Goal: Information Seeking & Learning: Learn about a topic

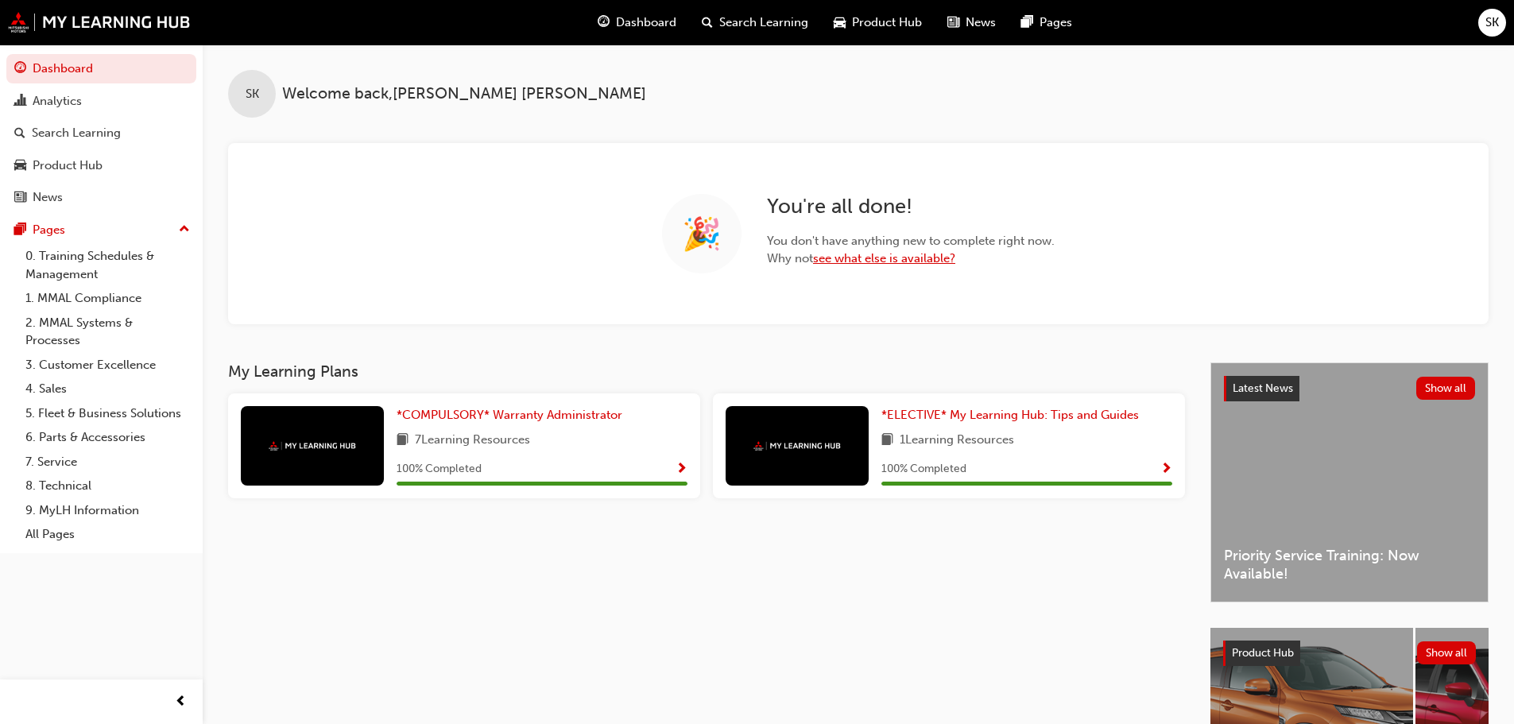
click at [863, 261] on link "see what else is available?" at bounding box center [884, 258] width 142 height 14
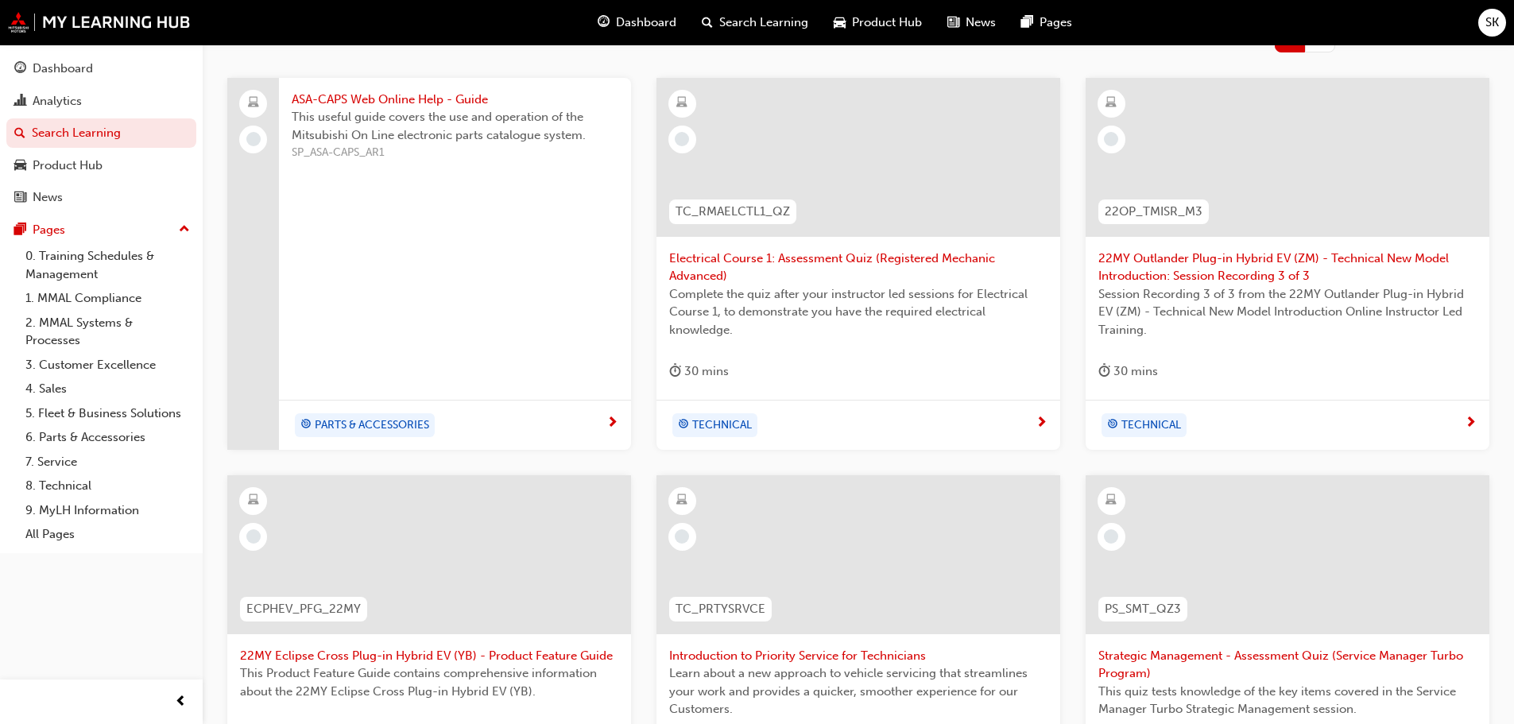
scroll to position [52, 0]
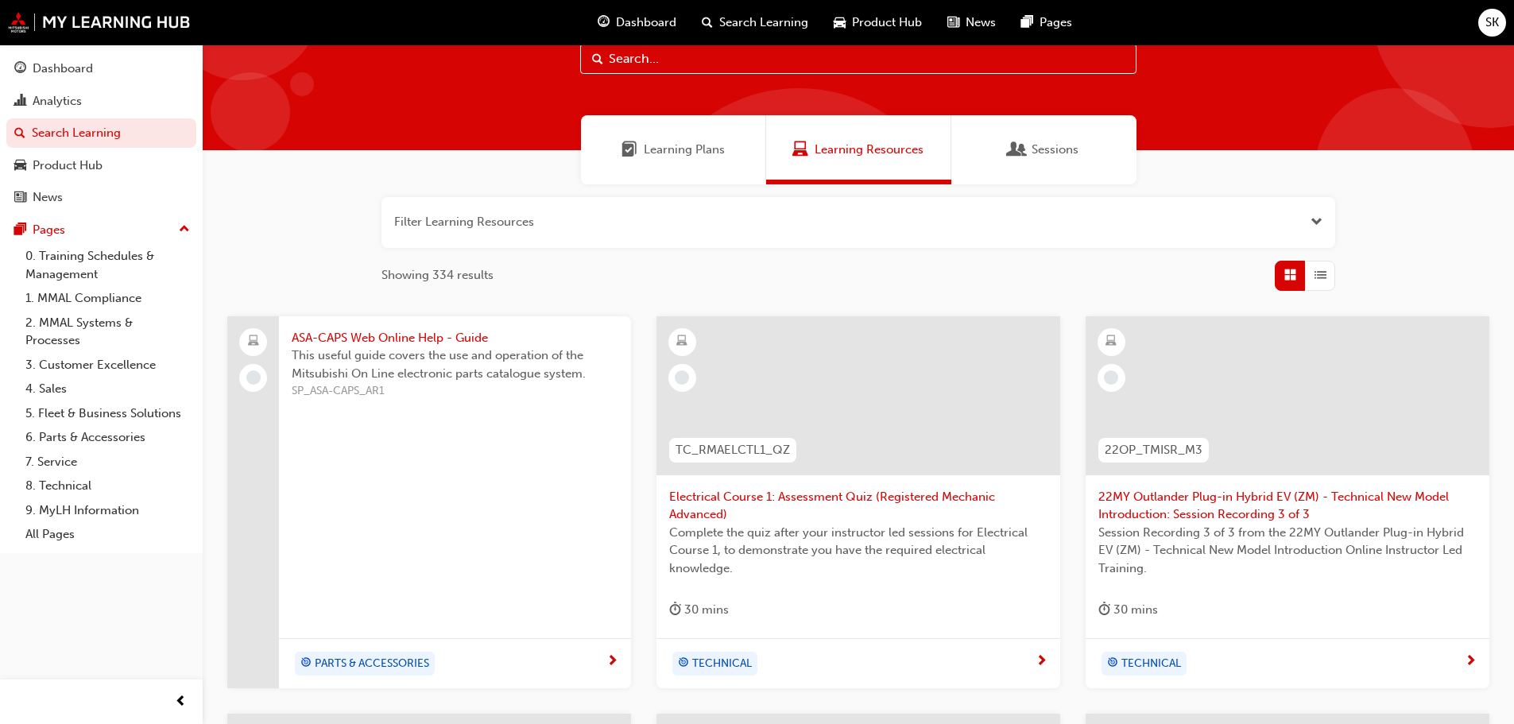
click at [1313, 219] on span "Open the filter" at bounding box center [1316, 222] width 12 height 18
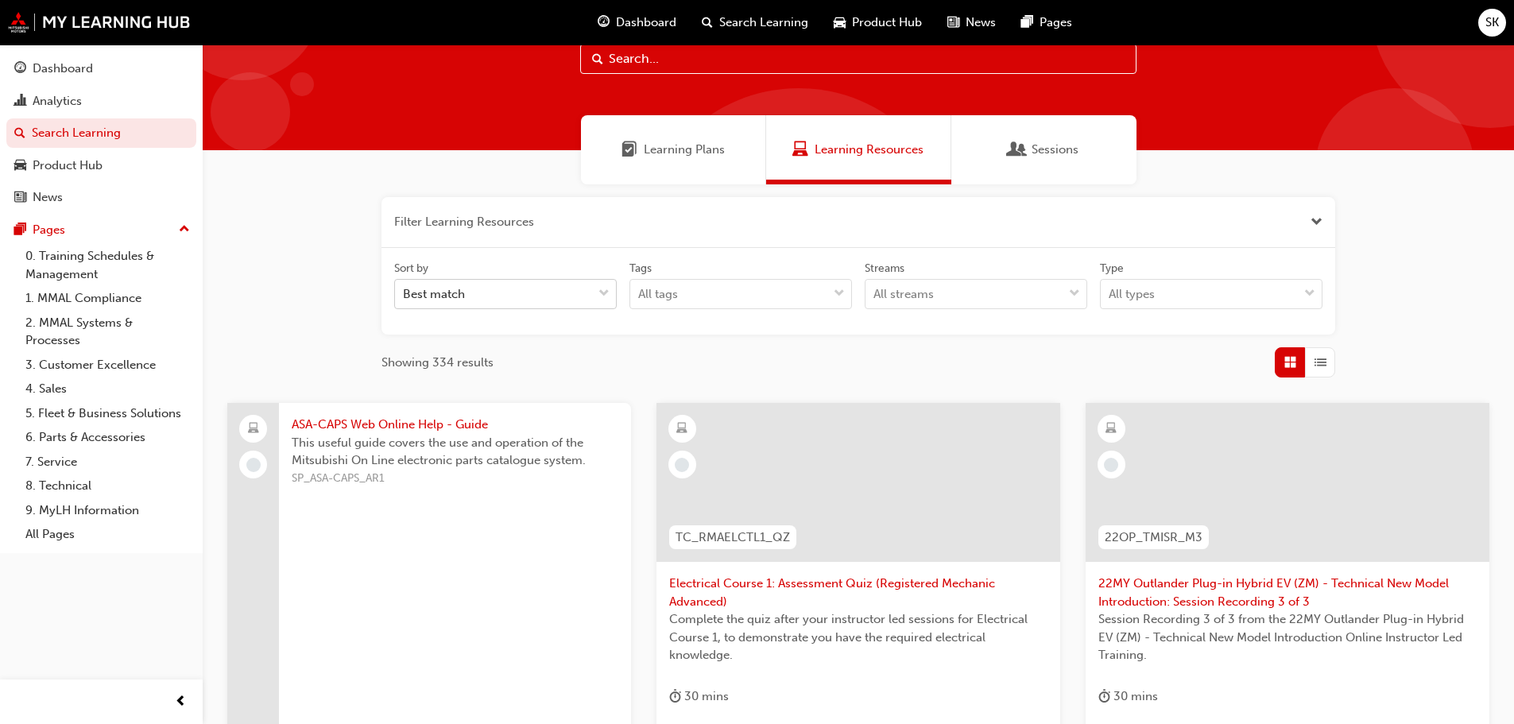
click at [606, 291] on span "down-icon" at bounding box center [603, 294] width 11 height 21
click at [404, 291] on input "Sort by Best match" at bounding box center [404, 294] width 2 height 14
click at [798, 273] on div "Tags" at bounding box center [740, 270] width 223 height 19
click at [640, 287] on input "Tags All tags" at bounding box center [639, 294] width 2 height 14
click at [806, 288] on div "All tags" at bounding box center [728, 295] width 197 height 28
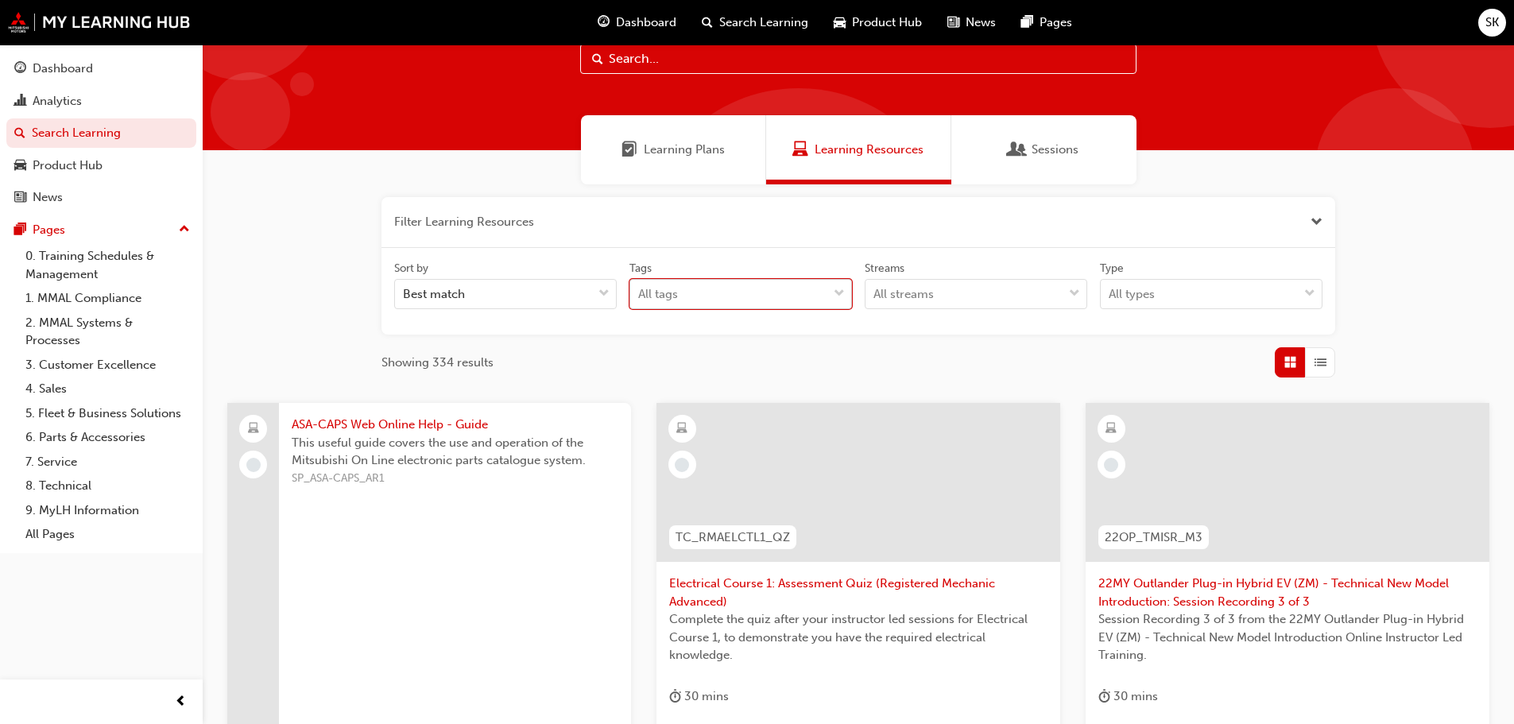
click at [640, 288] on input "Tags 0 results available. Select is focused ,type to refine list, press Down to…" at bounding box center [639, 294] width 2 height 14
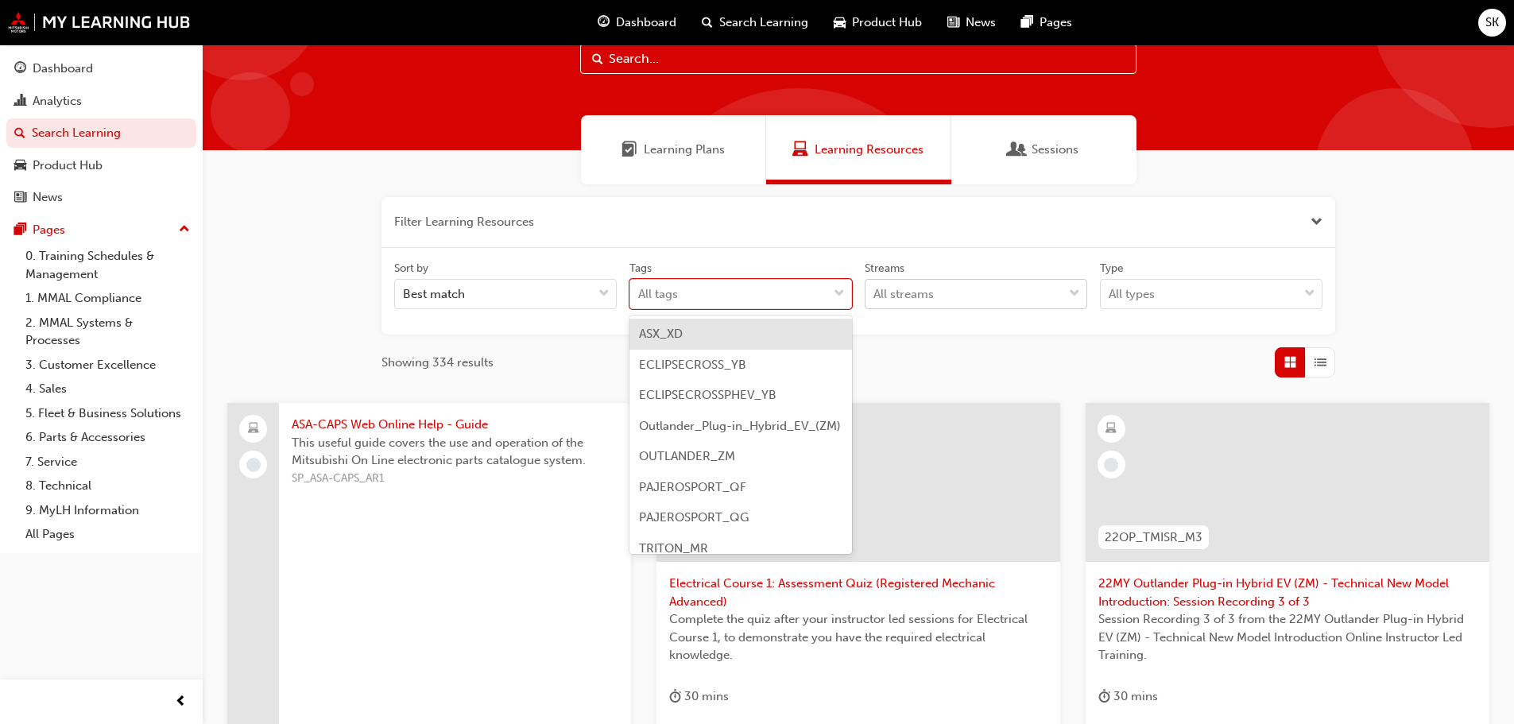
click at [953, 290] on div "All streams" at bounding box center [963, 295] width 197 height 28
click at [875, 290] on input "Streams All streams" at bounding box center [874, 294] width 2 height 14
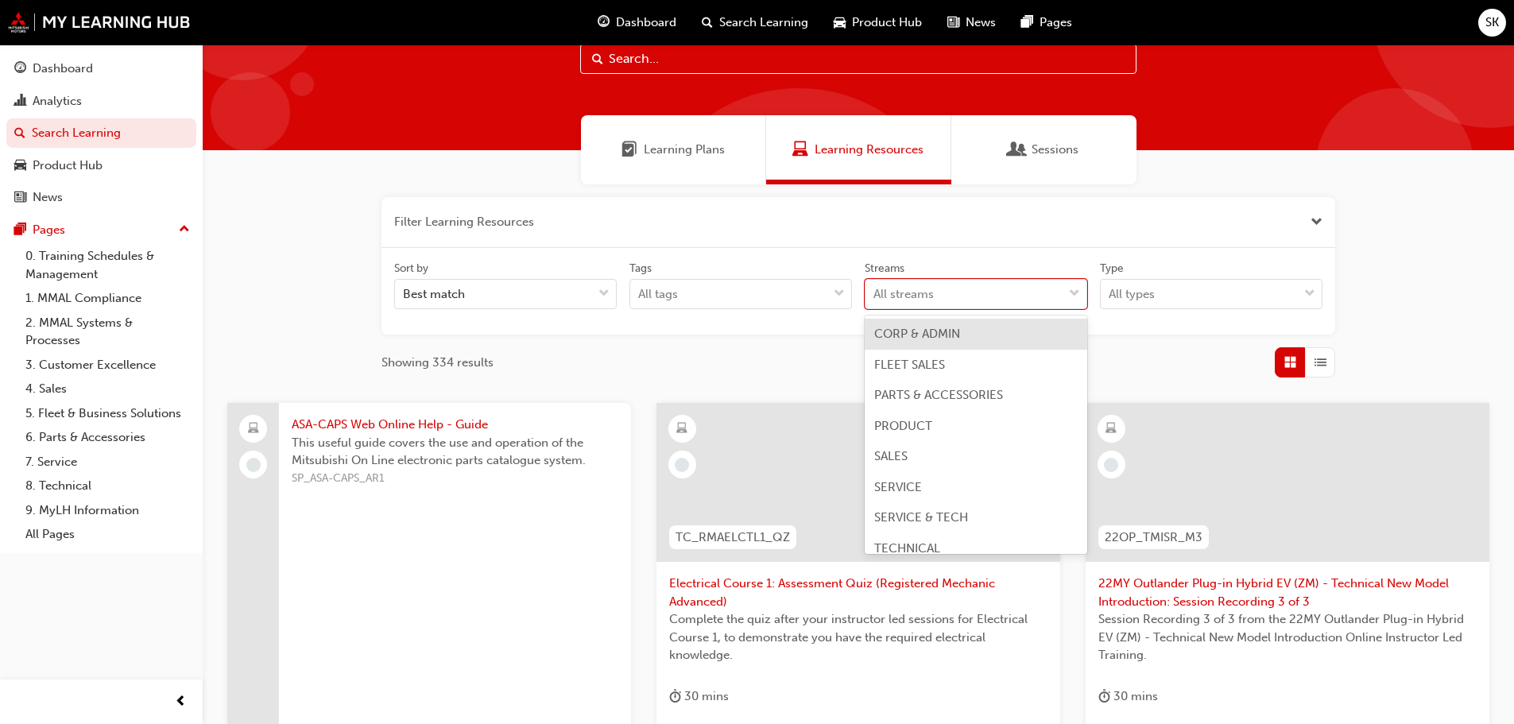
click at [986, 341] on div "CORP & ADMIN" at bounding box center [976, 334] width 223 height 31
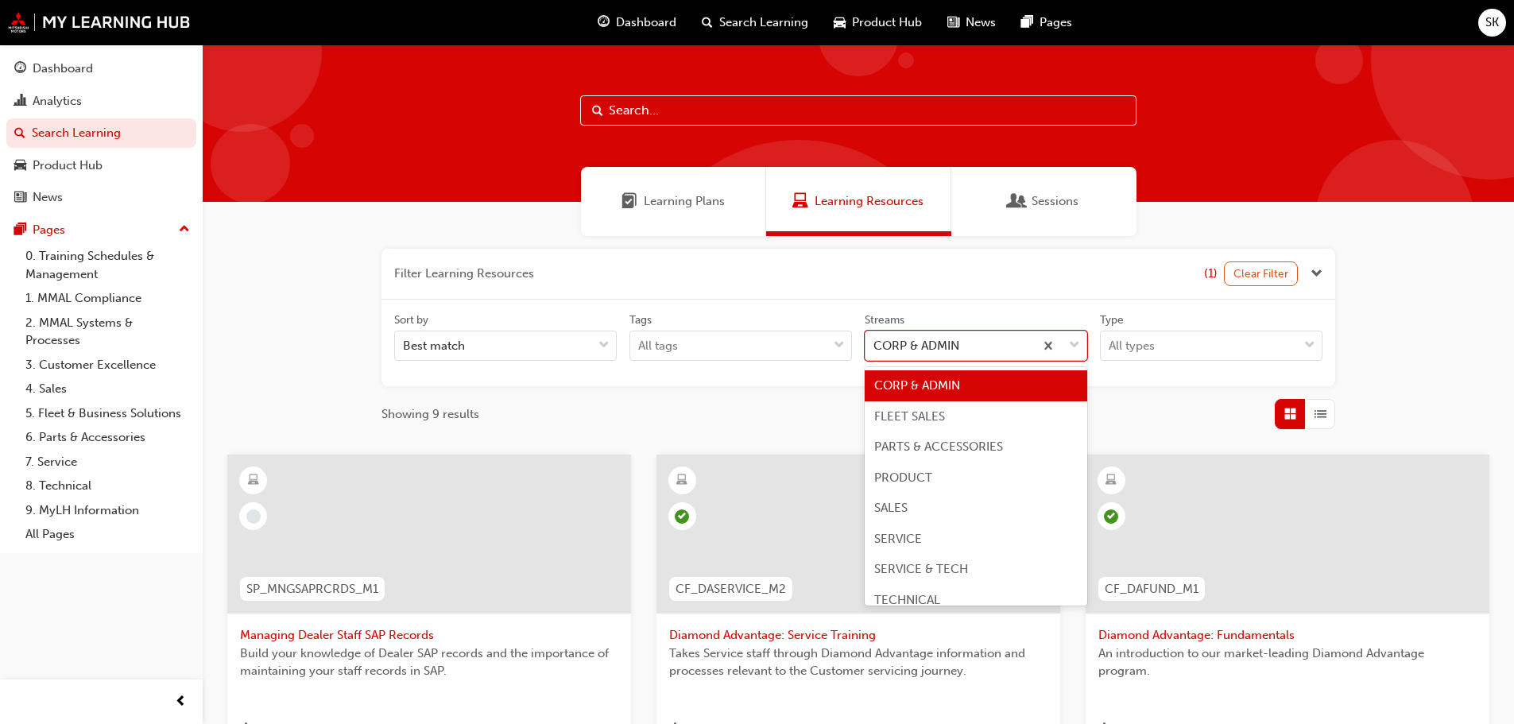
click at [1078, 344] on span "down-icon" at bounding box center [1074, 345] width 11 height 21
click at [875, 344] on input "Streams option CORP & ADMIN focused, 1 of 8. 8 results available. Use Up and Do…" at bounding box center [874, 346] width 2 height 14
click at [1070, 203] on span "Sessions" at bounding box center [1054, 201] width 47 height 18
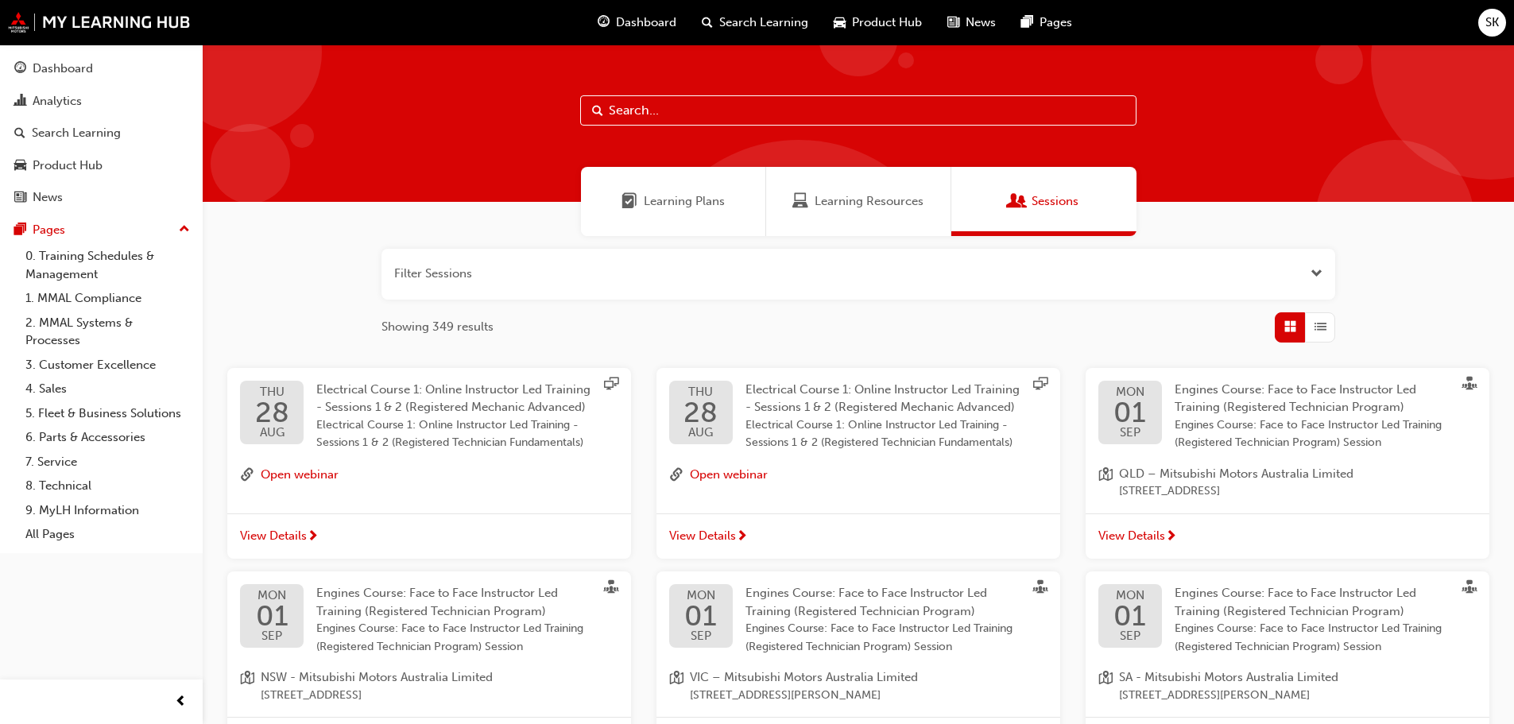
click at [904, 192] on div "Learning Resources" at bounding box center [858, 201] width 185 height 69
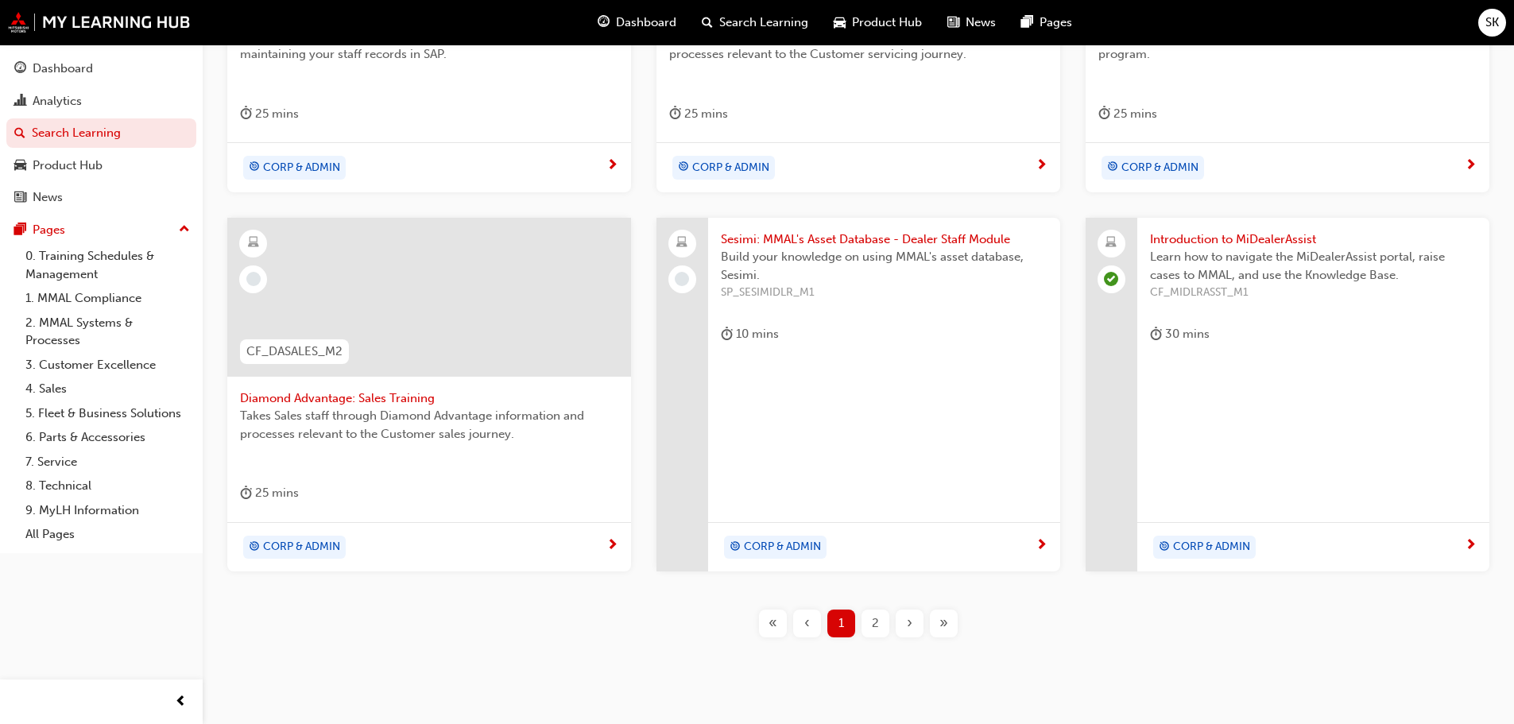
scroll to position [659, 0]
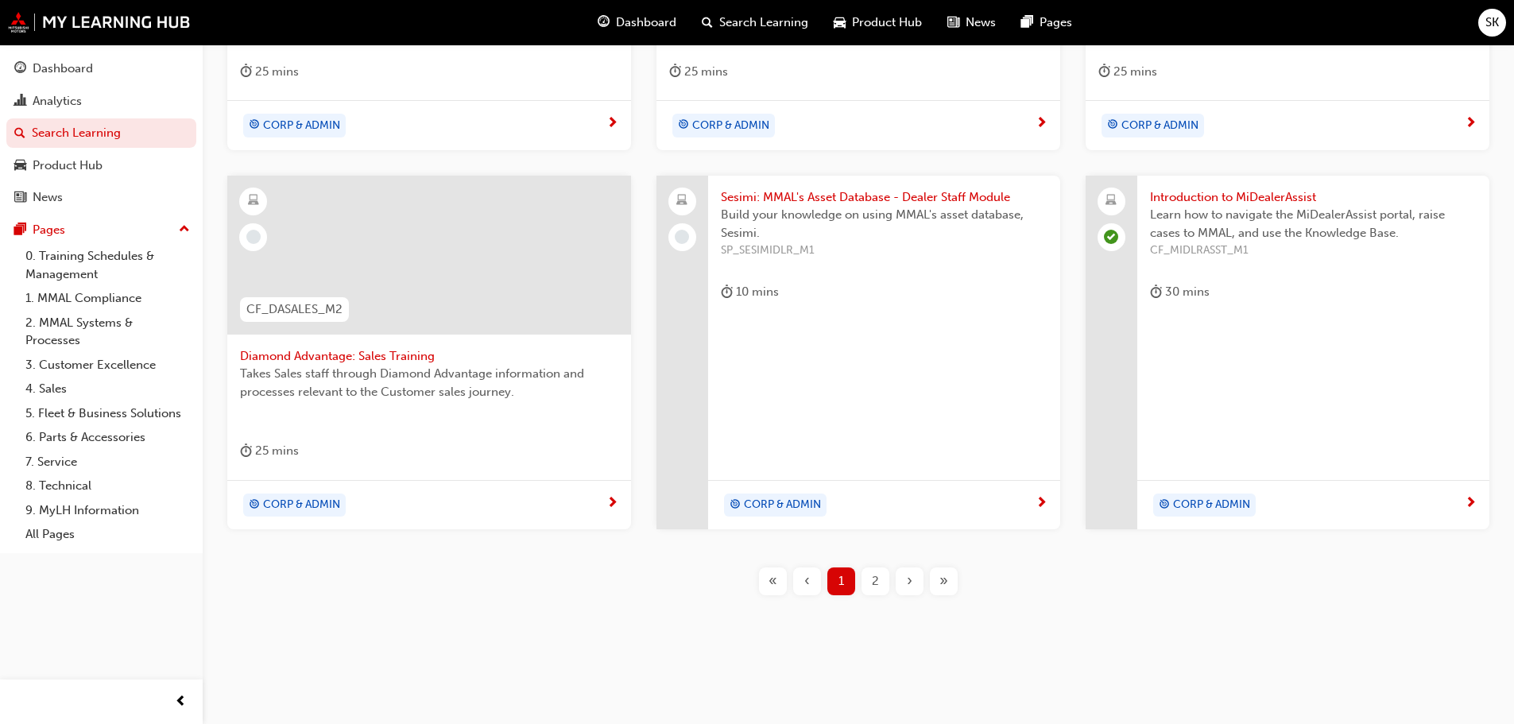
click at [868, 581] on div "2" at bounding box center [875, 581] width 28 height 28
